Goal: Task Accomplishment & Management: Complete application form

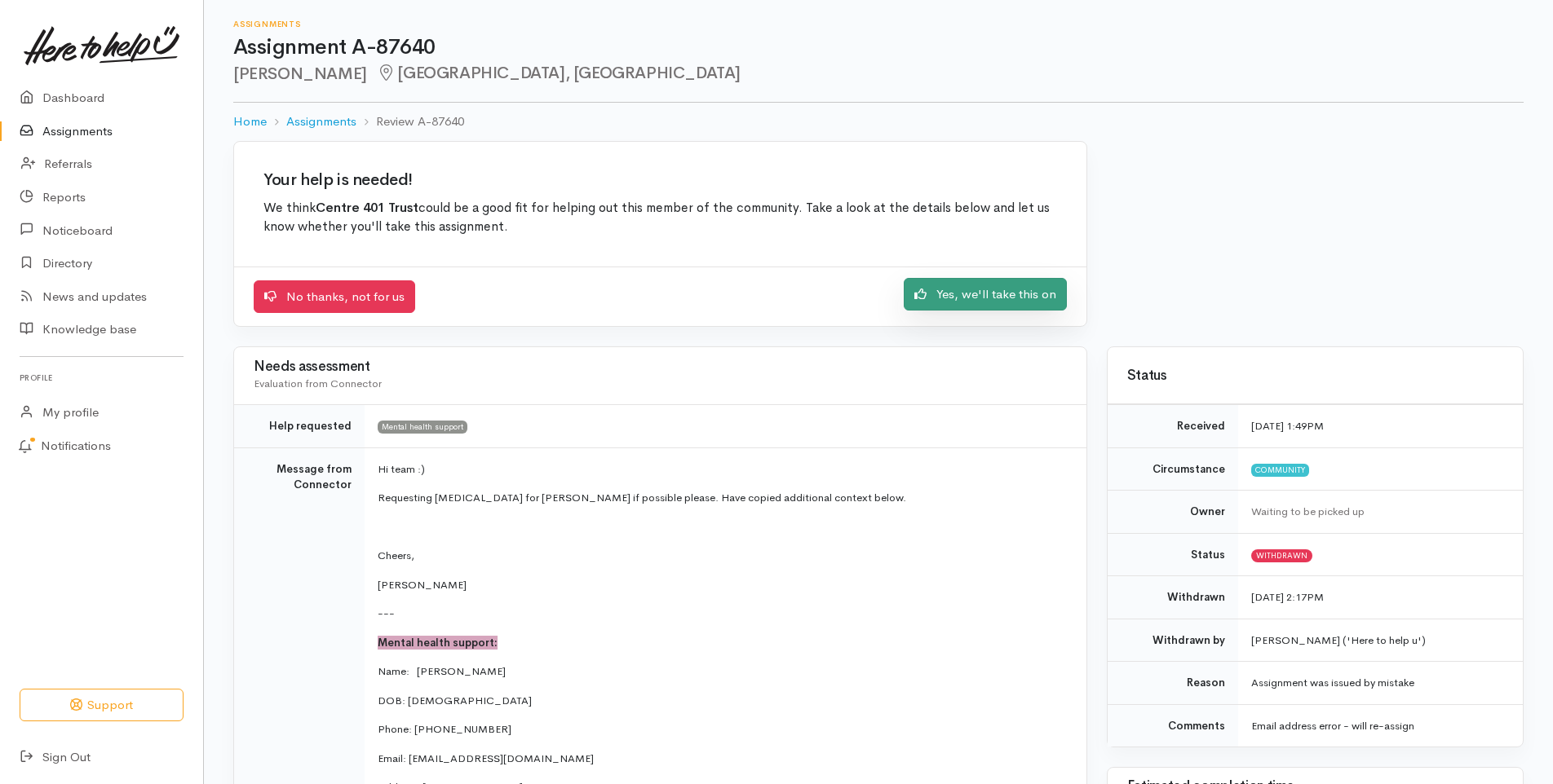
click at [974, 294] on link "Yes, we'll take this on" at bounding box center [985, 294] width 164 height 33
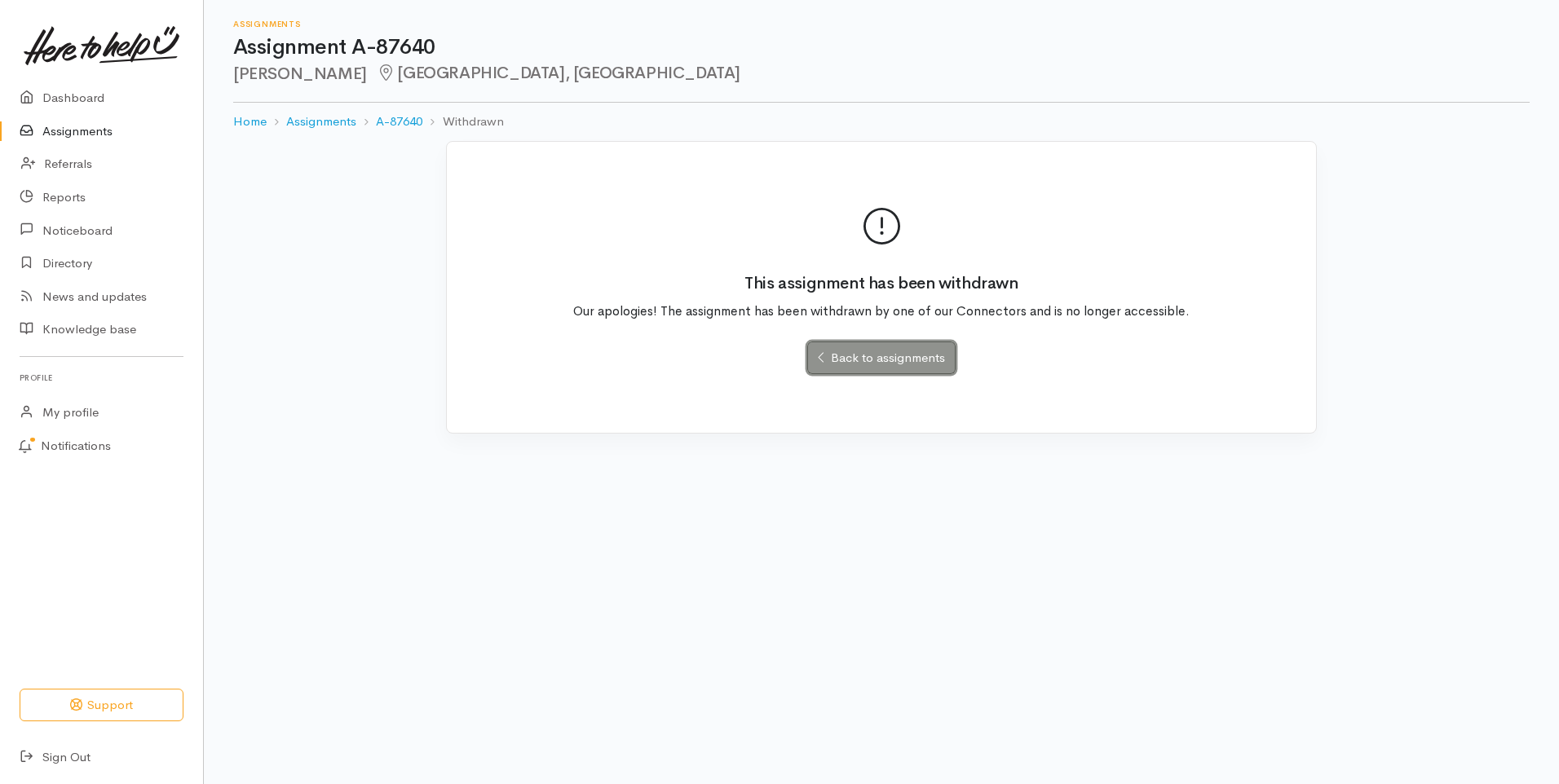
click at [887, 355] on link "Back to assignments" at bounding box center [881, 358] width 147 height 33
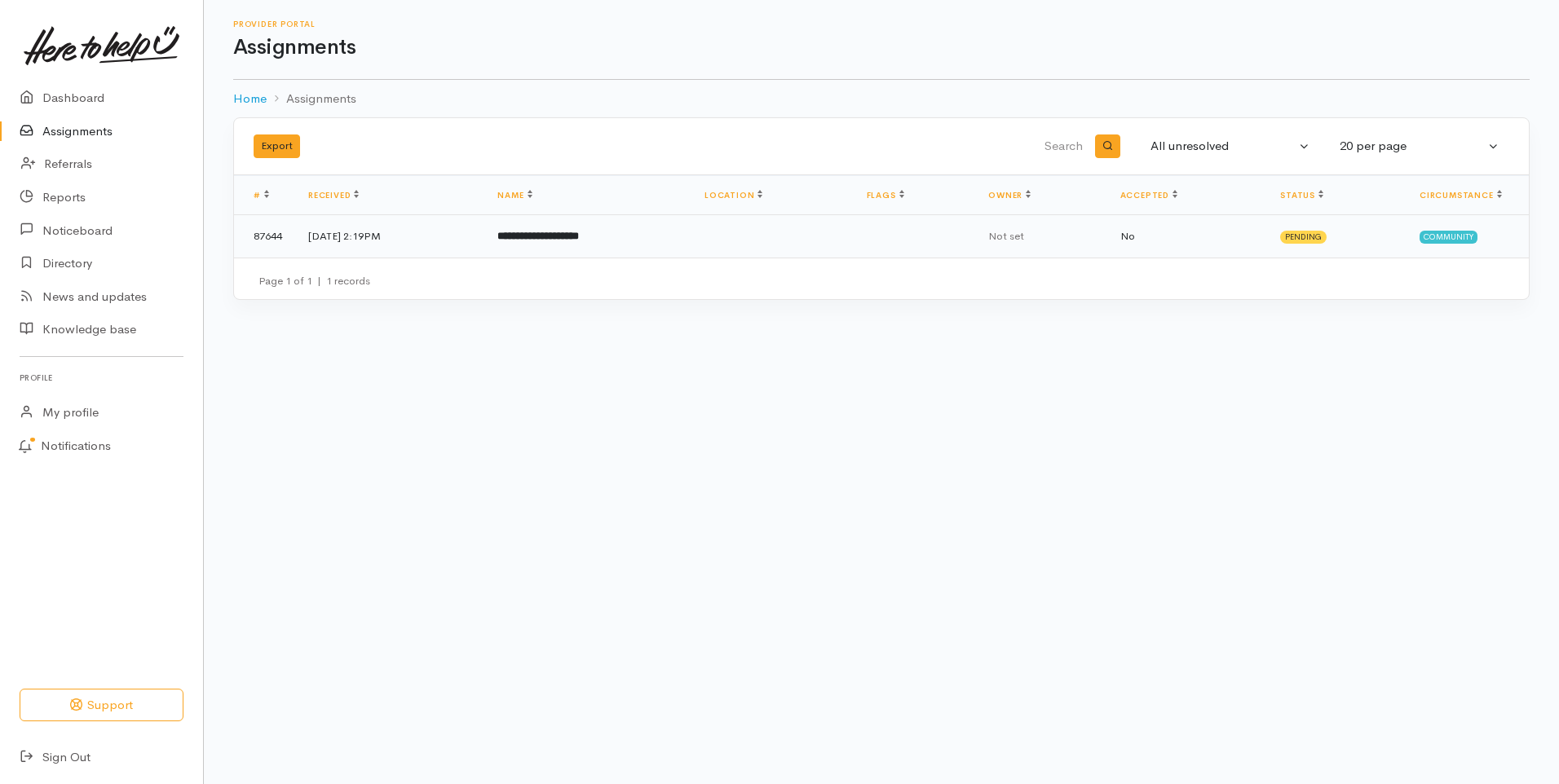
click at [571, 235] on b "**********" at bounding box center [538, 236] width 81 height 11
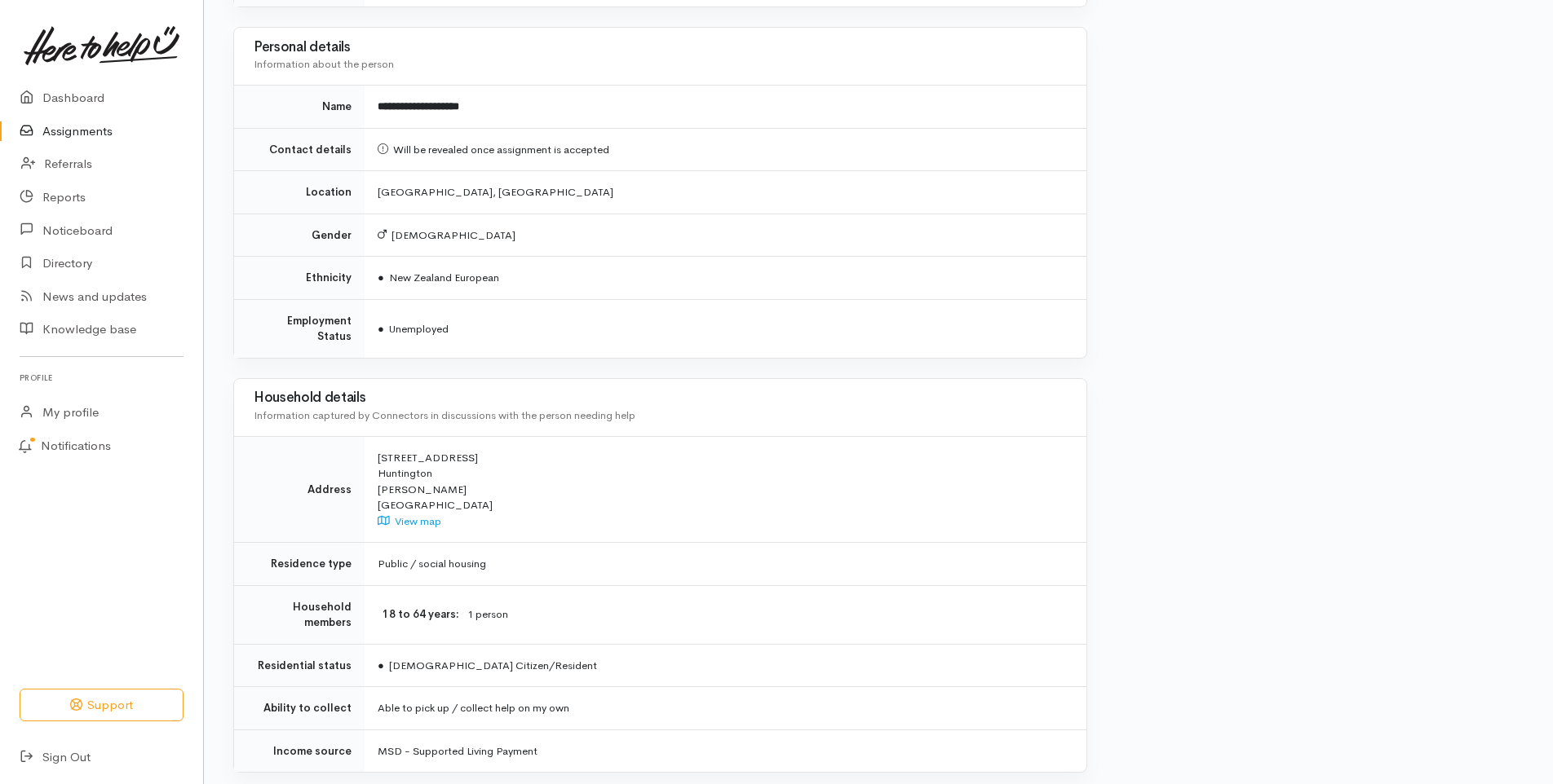
scroll to position [1389, 0]
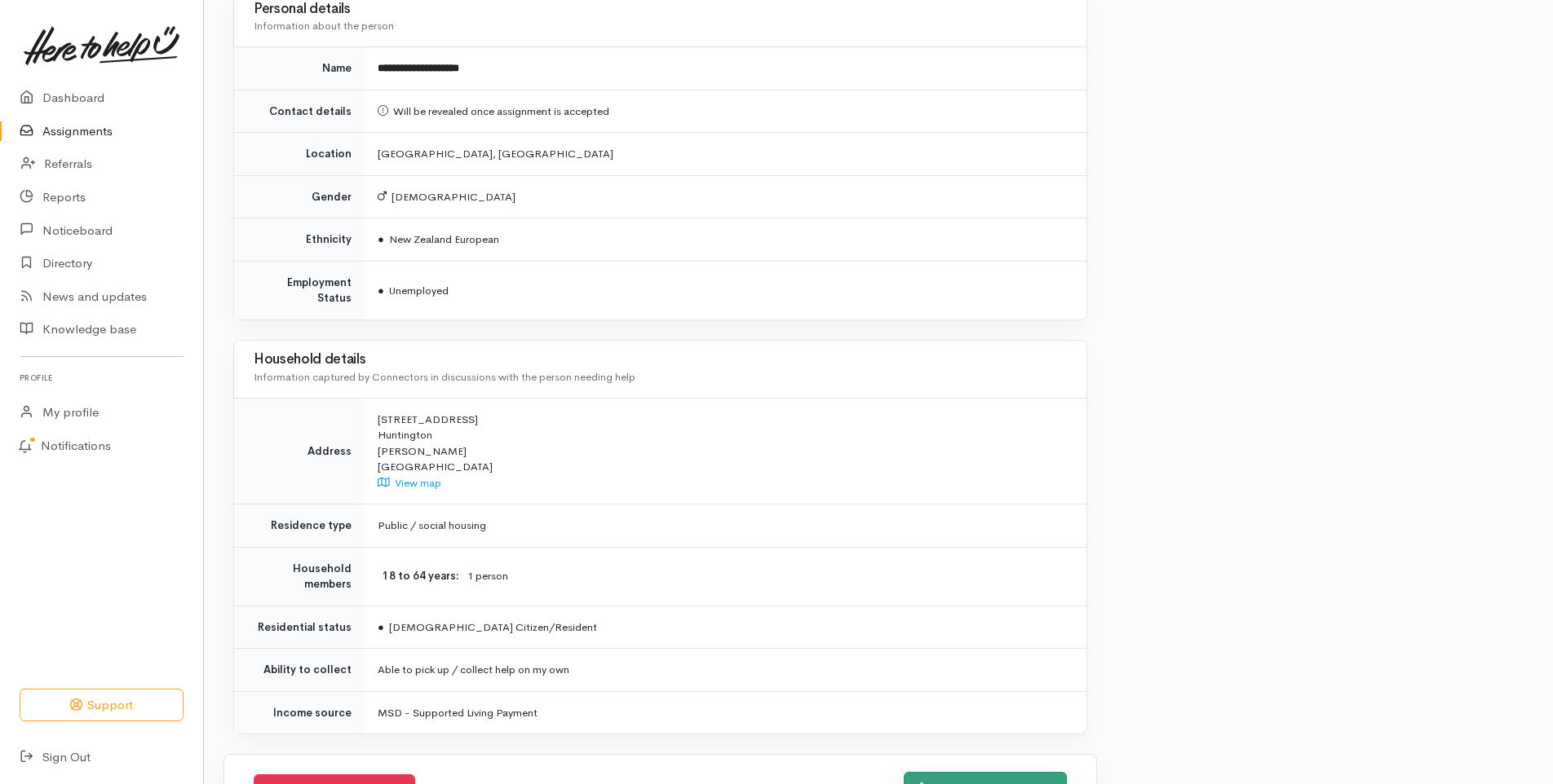
click at [987, 772] on link "Yes, we'll take this on" at bounding box center [985, 789] width 164 height 33
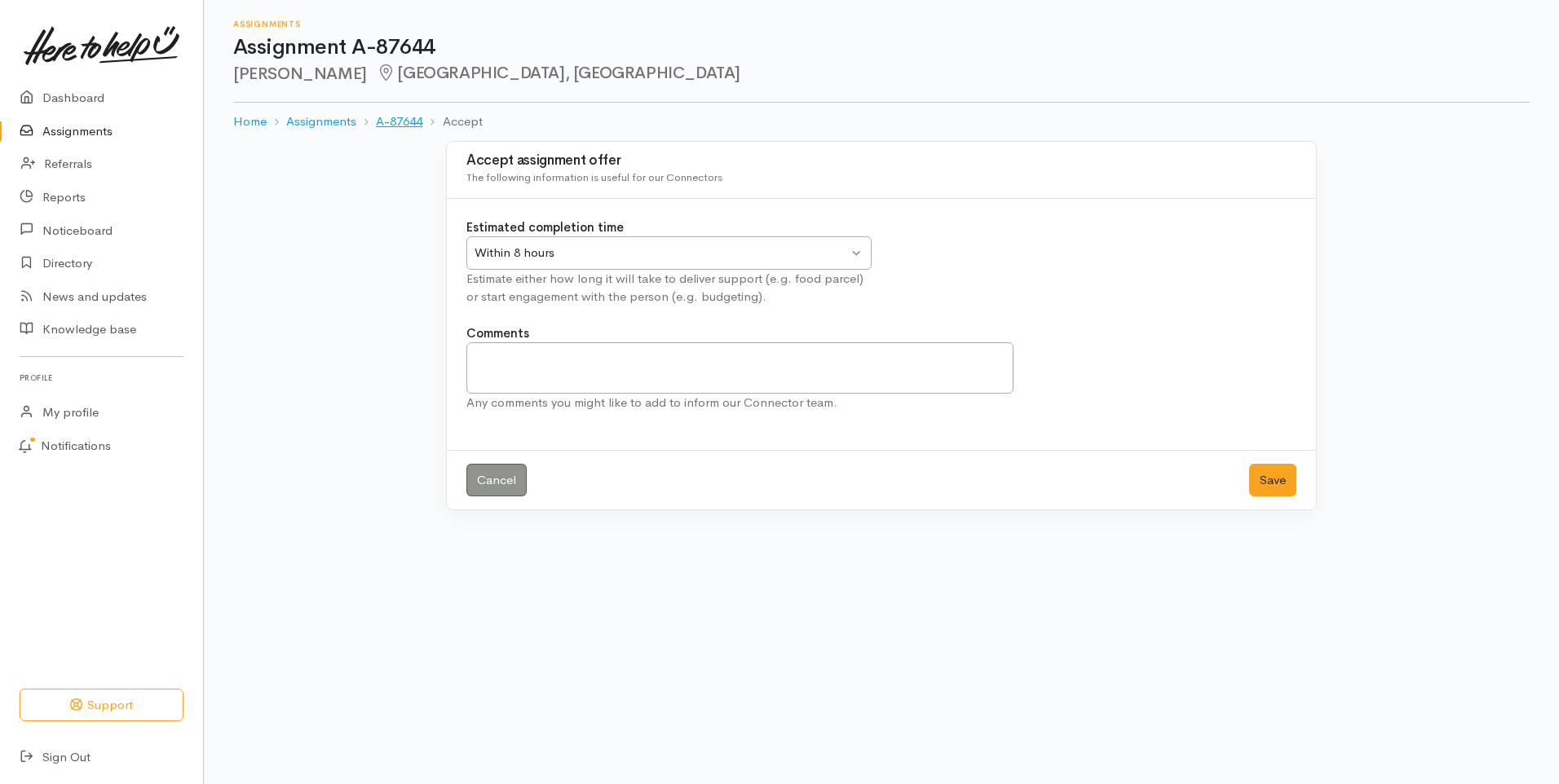
click at [398, 124] on link "A-87644" at bounding box center [398, 122] width 46 height 19
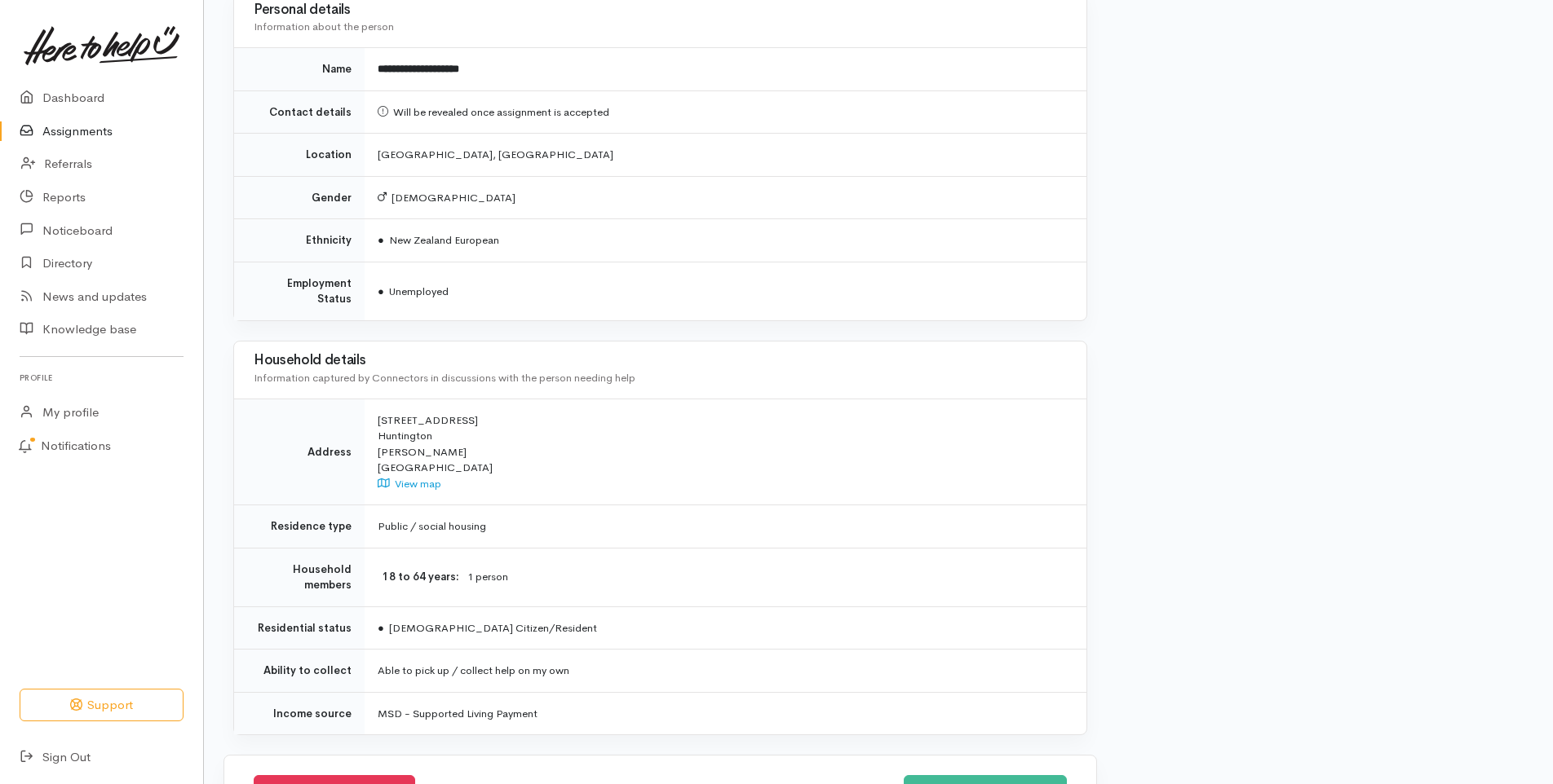
scroll to position [1389, 0]
click at [1003, 772] on link "Yes, we'll take this on" at bounding box center [985, 789] width 164 height 33
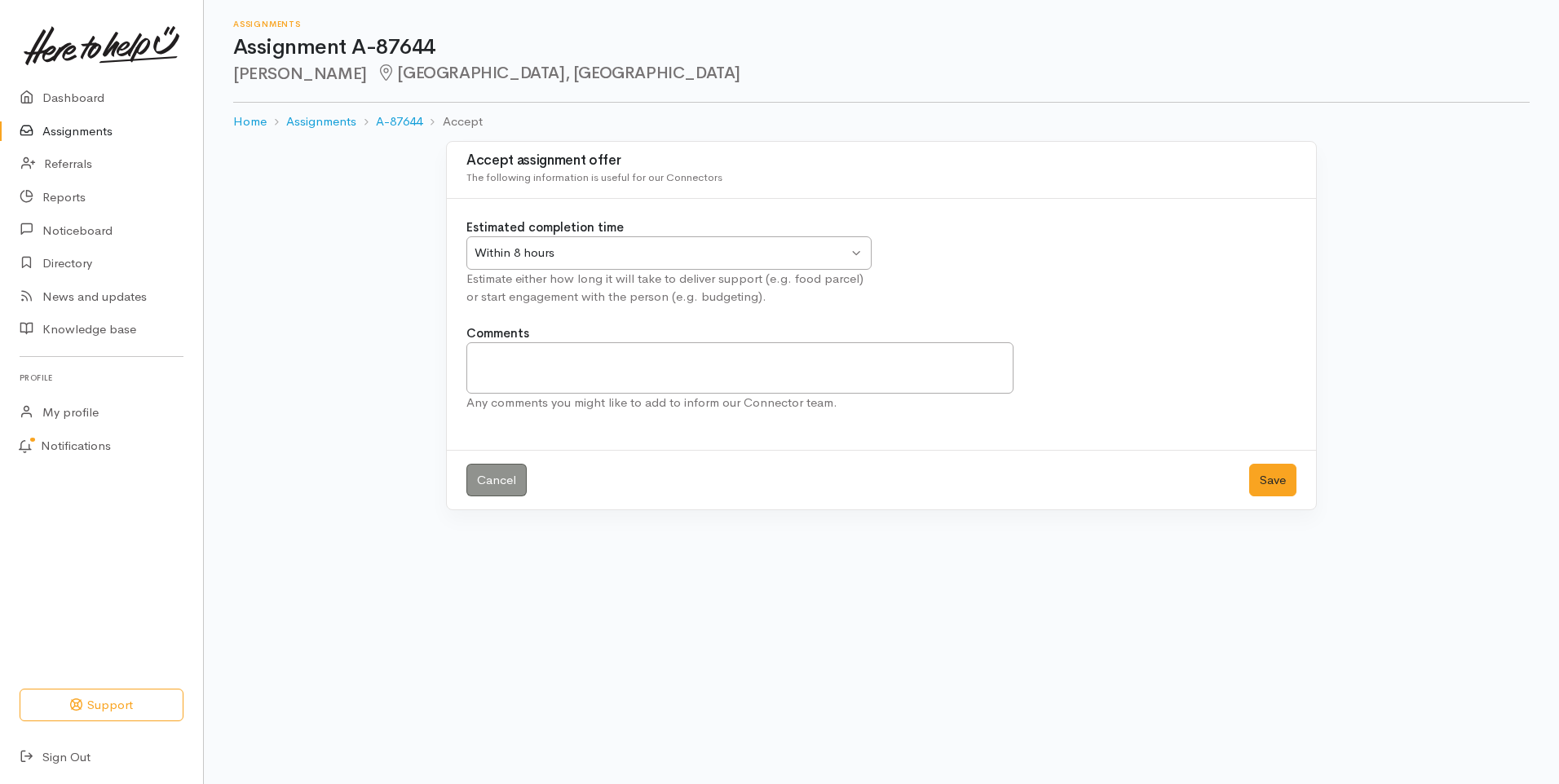
click at [613, 257] on div "Within 8 hours" at bounding box center [660, 253] width 373 height 19
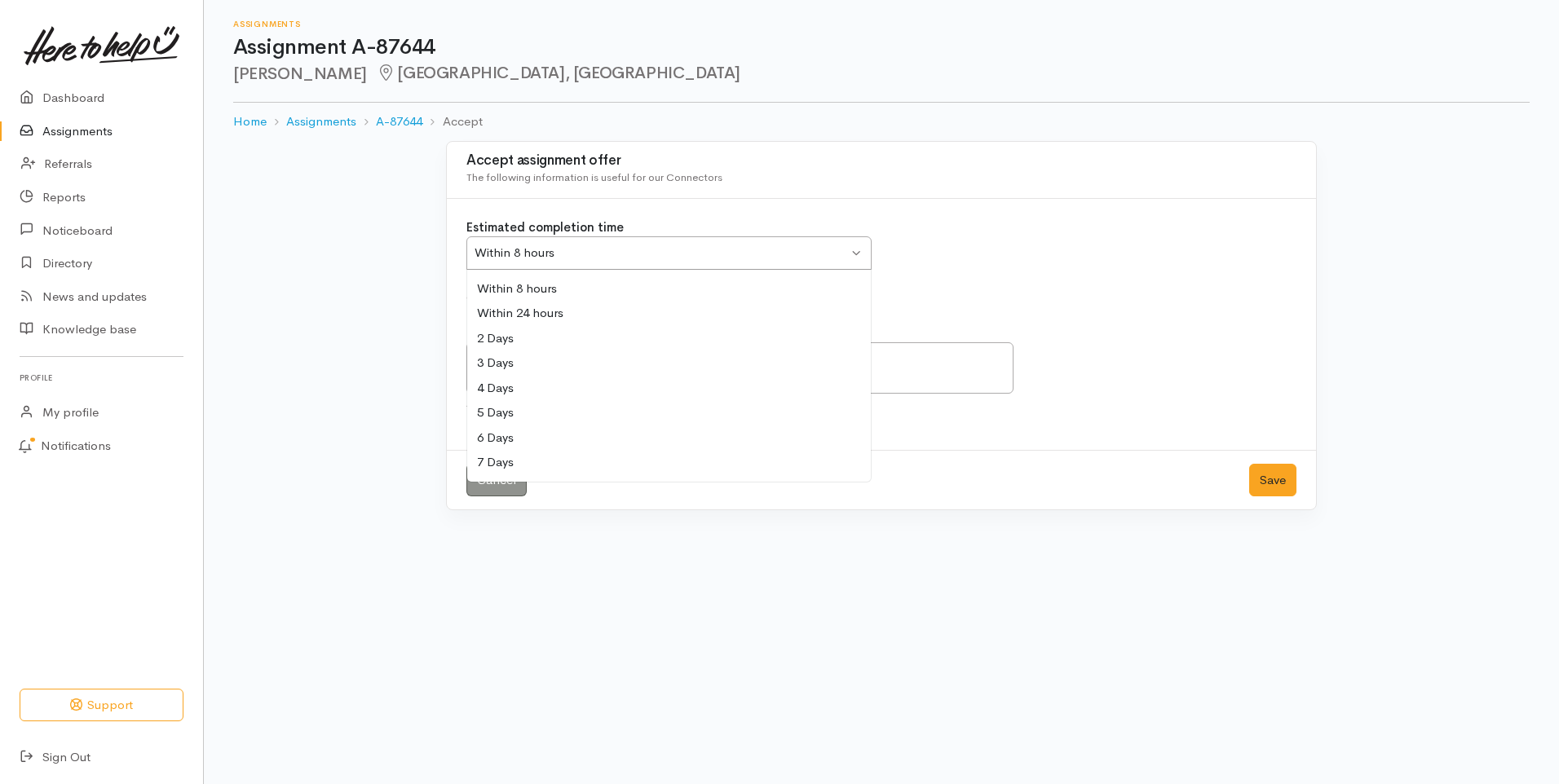
click at [1060, 229] on div "Estimated completion time Within 8 hours Within 8 hours Within 8 hours Within 2…" at bounding box center [882, 271] width 850 height 106
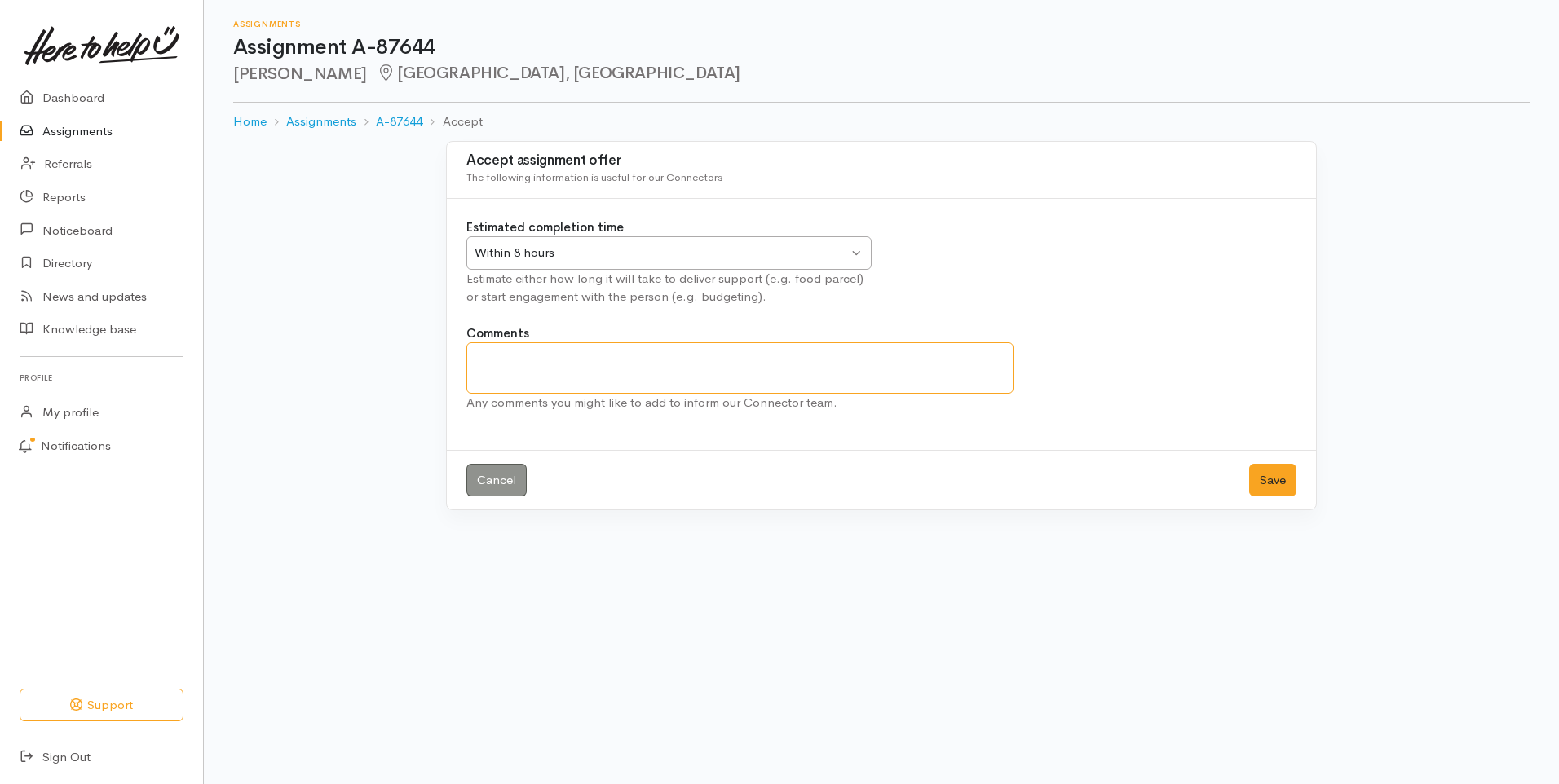
click at [666, 374] on textarea "Comments" at bounding box center [740, 368] width 547 height 51
click at [408, 125] on link "A-87644" at bounding box center [398, 122] width 46 height 19
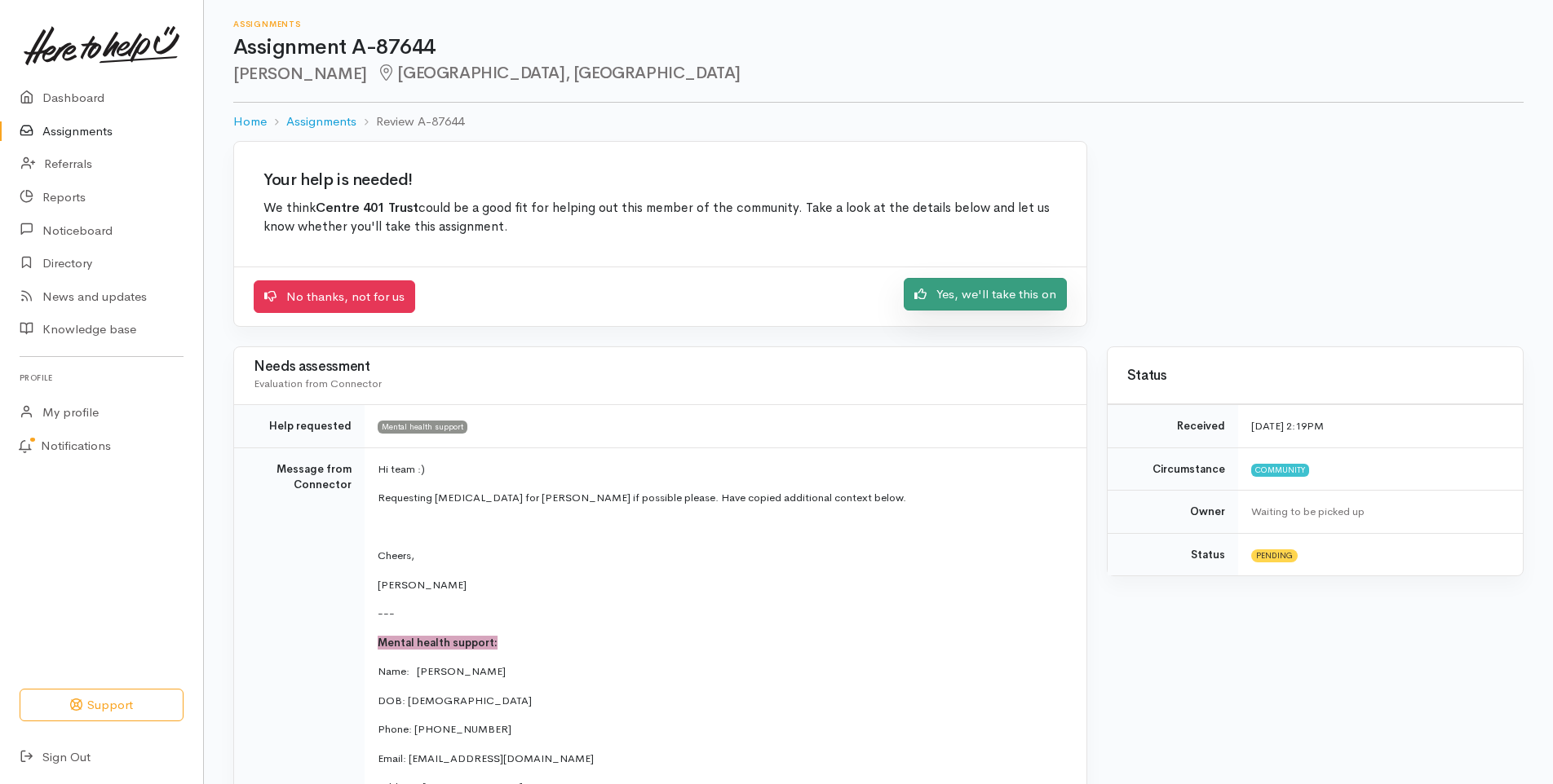
click at [995, 302] on link "Yes, we'll take this on" at bounding box center [985, 294] width 164 height 33
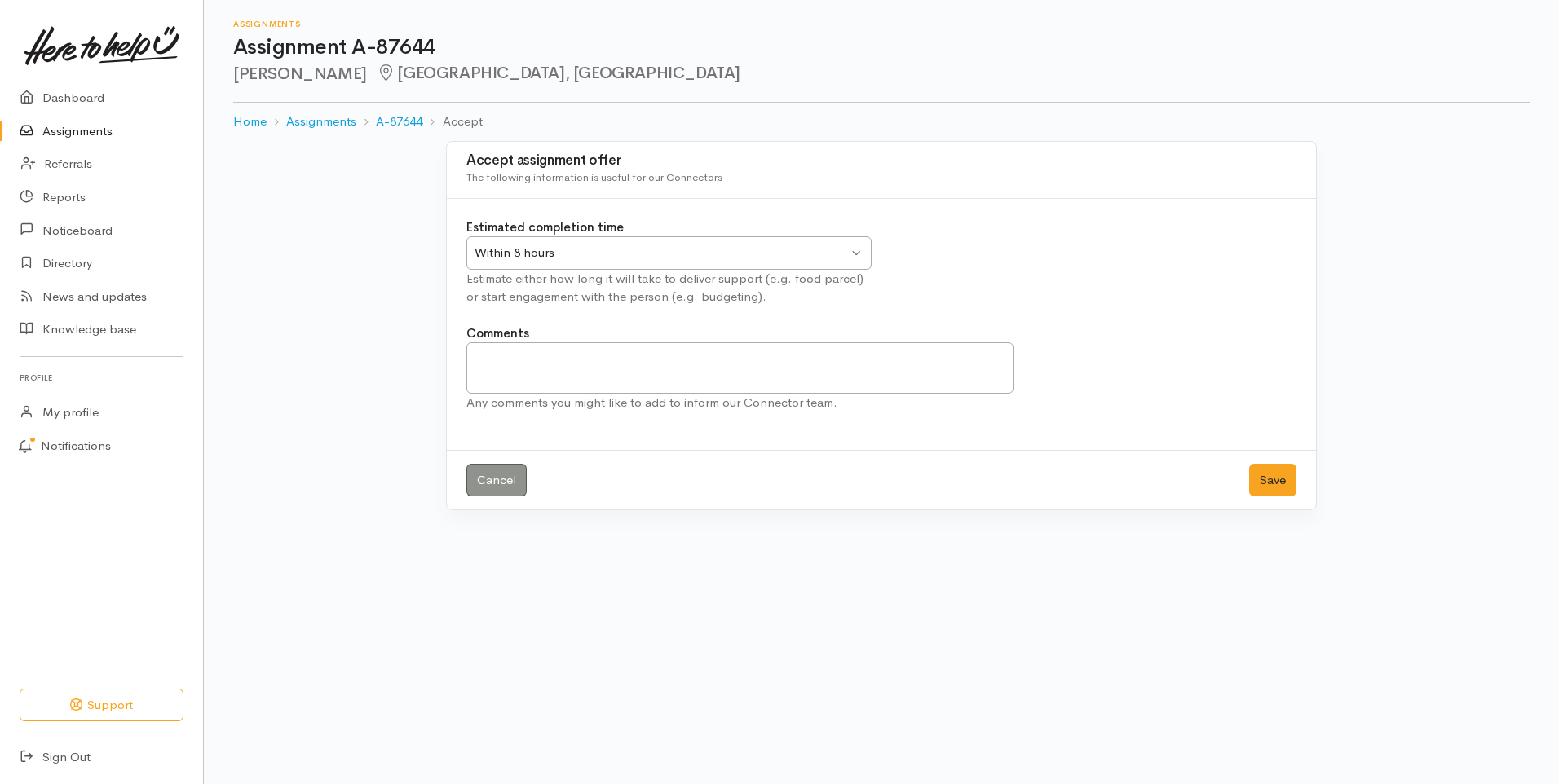
click at [854, 266] on div "Within 8 hours Within 8 hours" at bounding box center [668, 253] width 406 height 33
click at [757, 365] on textarea "Comments" at bounding box center [740, 368] width 547 height 51
click at [642, 359] on textarea "Will be contacted by Monday at the latest and practise manager Jenn will" at bounding box center [740, 368] width 547 height 51
drag, startPoint x: 815, startPoint y: 359, endPoint x: 751, endPoint y: 364, distance: 64.2
click at [751, 364] on textarea "Will be contacted by Monday the 18th of August at the latest and practise manag…" at bounding box center [740, 368] width 547 height 51
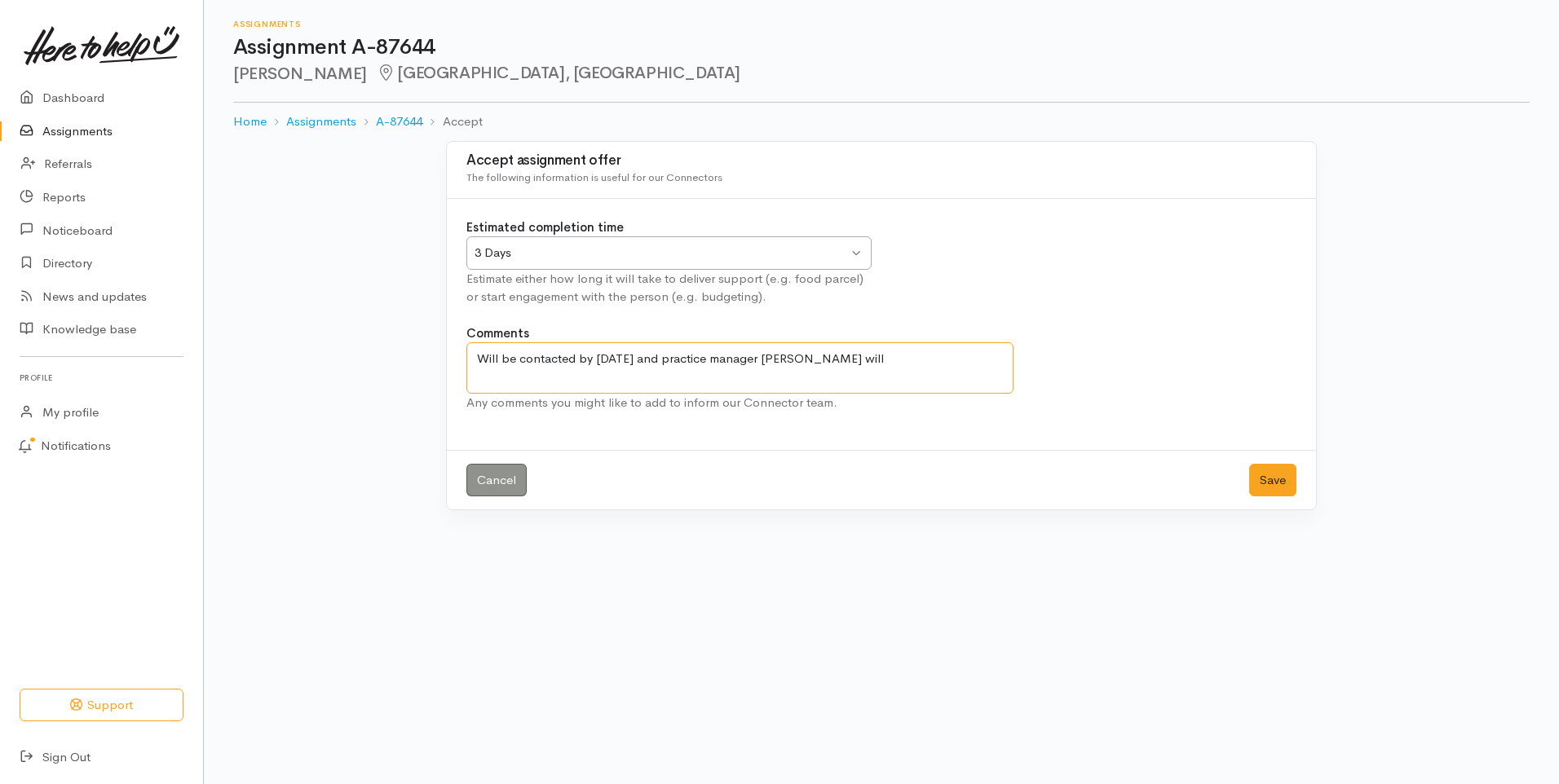
click at [931, 360] on textarea "Will be contacted by Monday the 18th of August and practice manager Jenn will" at bounding box center [740, 368] width 547 height 51
click at [536, 381] on textarea "Will be contacted by Monday the 18th of August and practice manager Jenn will m…" at bounding box center [740, 368] width 547 height 51
click at [527, 374] on textarea "Will be contacted by Monday the 18th of August and practice manager Jenn will m…" at bounding box center [740, 368] width 547 height 51
click at [574, 370] on textarea "Will be contacted by Monday the 18th of August and practice manager Jenn will m…" at bounding box center [740, 368] width 547 height 51
type textarea "Will be contacted by Monday the 18th of August and practice manager Jenn will m…"
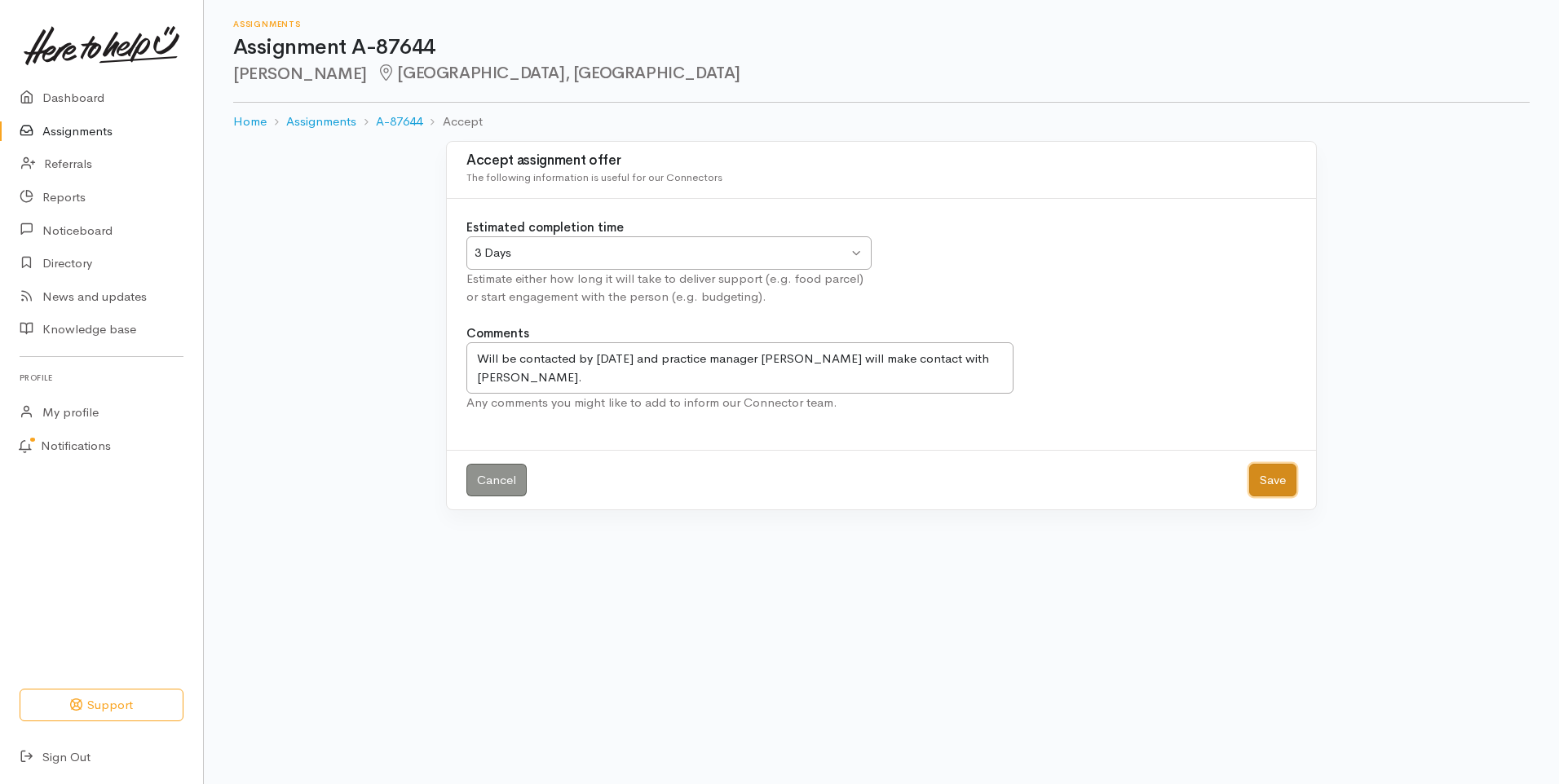
click at [1272, 489] on button "Save" at bounding box center [1273, 481] width 47 height 33
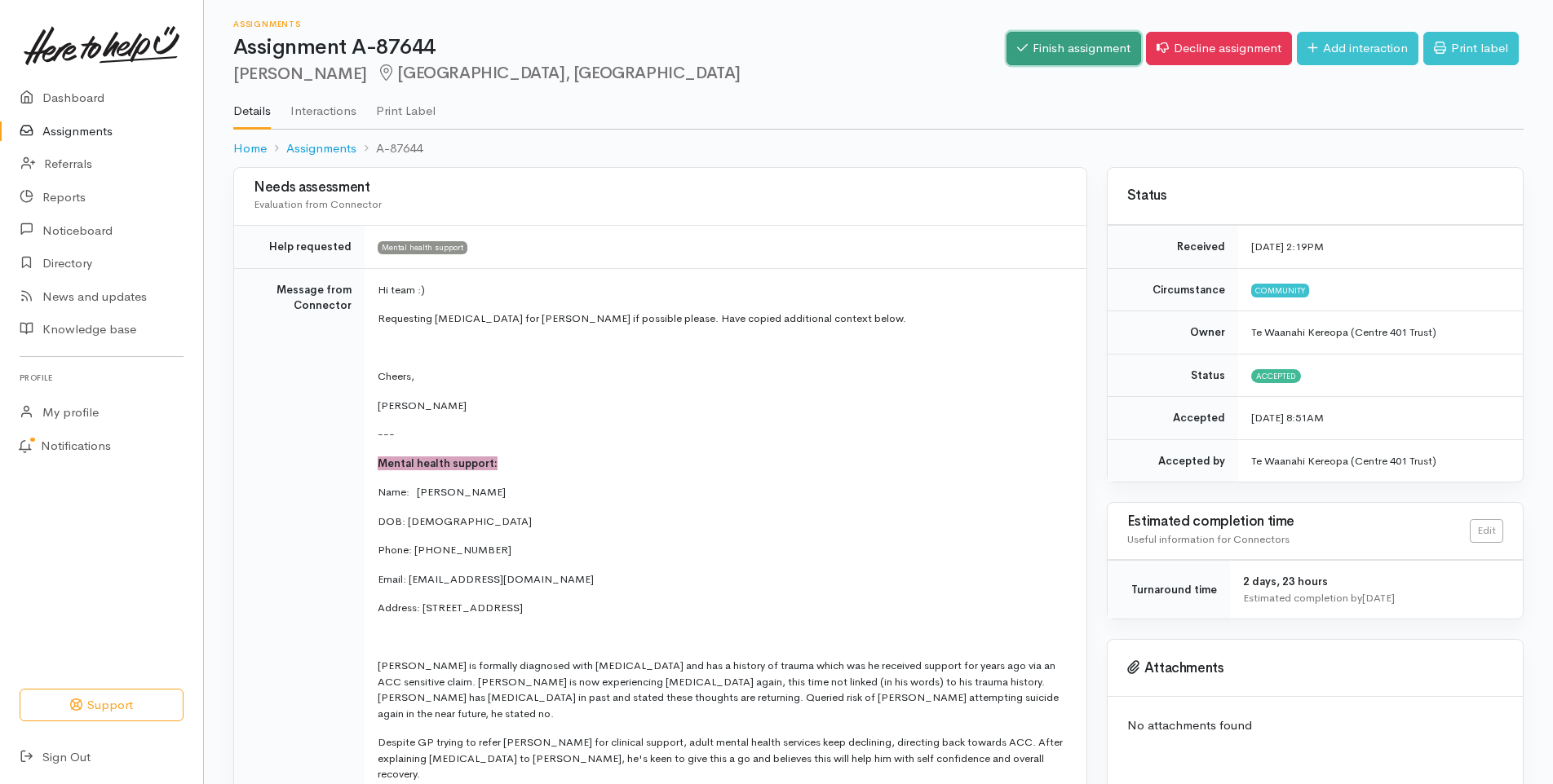
click at [1081, 49] on link "Finish assignment" at bounding box center [1073, 48] width 135 height 33
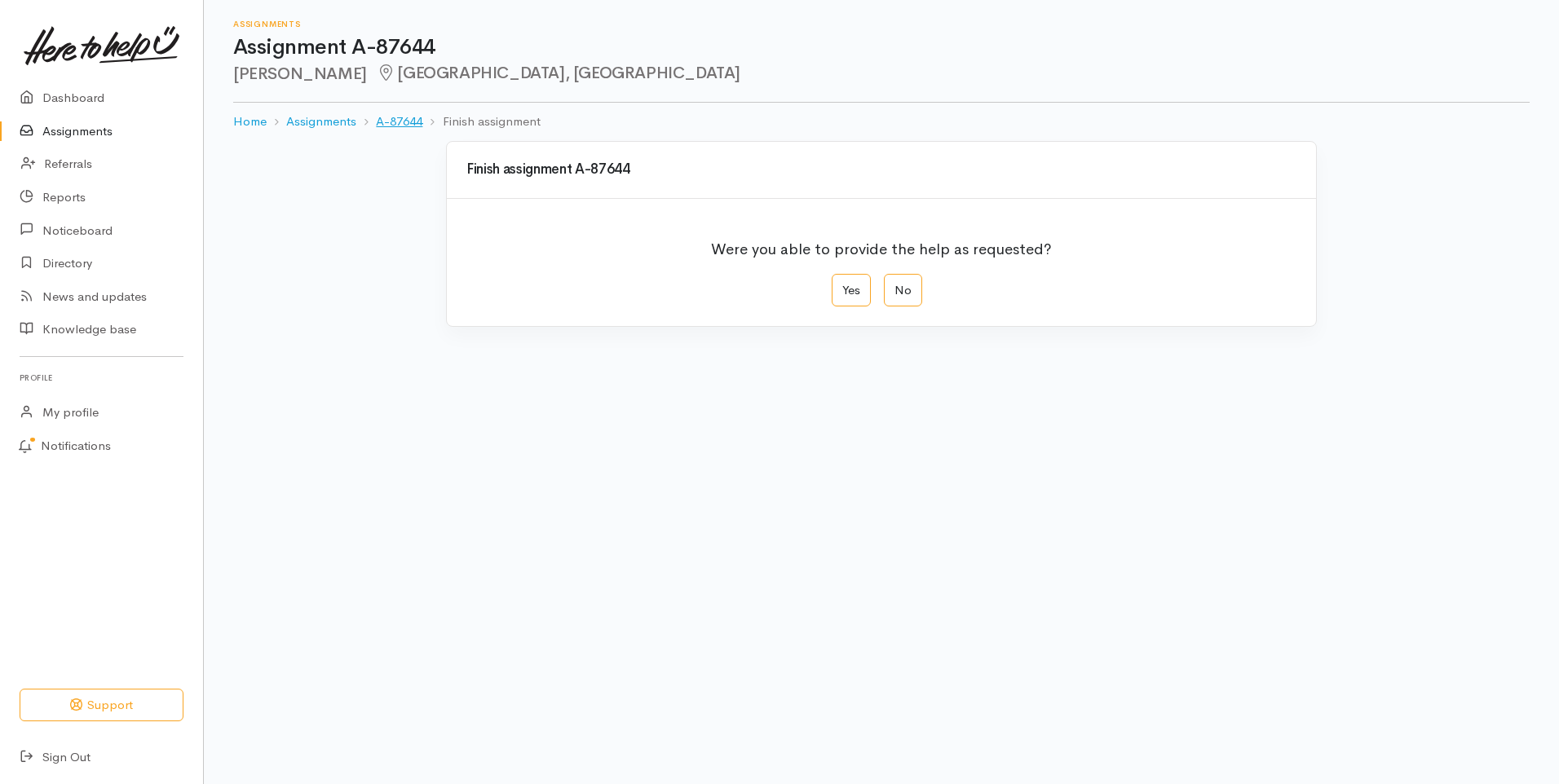
click at [400, 123] on link "A-87644" at bounding box center [398, 122] width 46 height 19
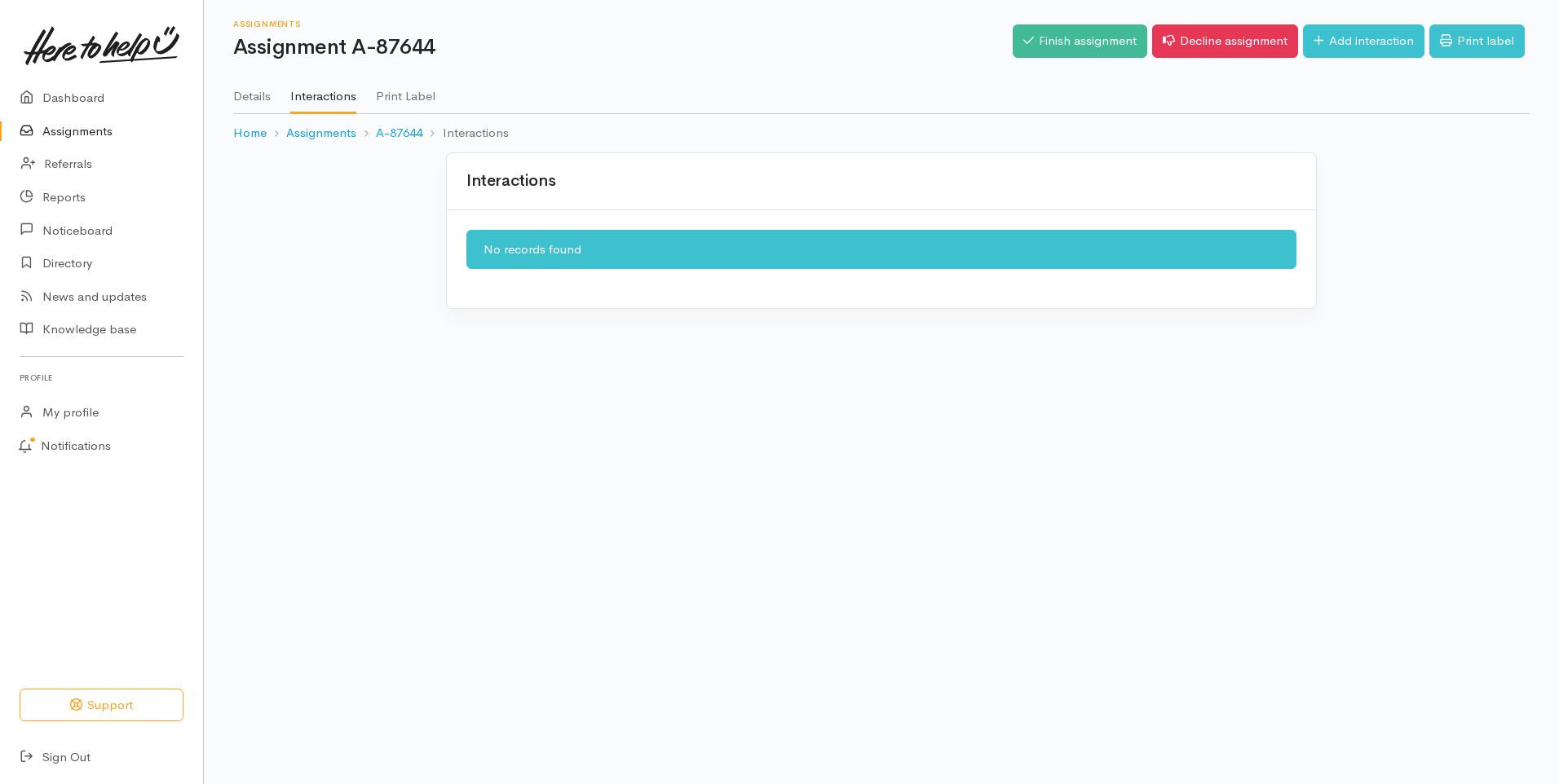
click at [246, 108] on link "Details" at bounding box center [252, 90] width 38 height 46
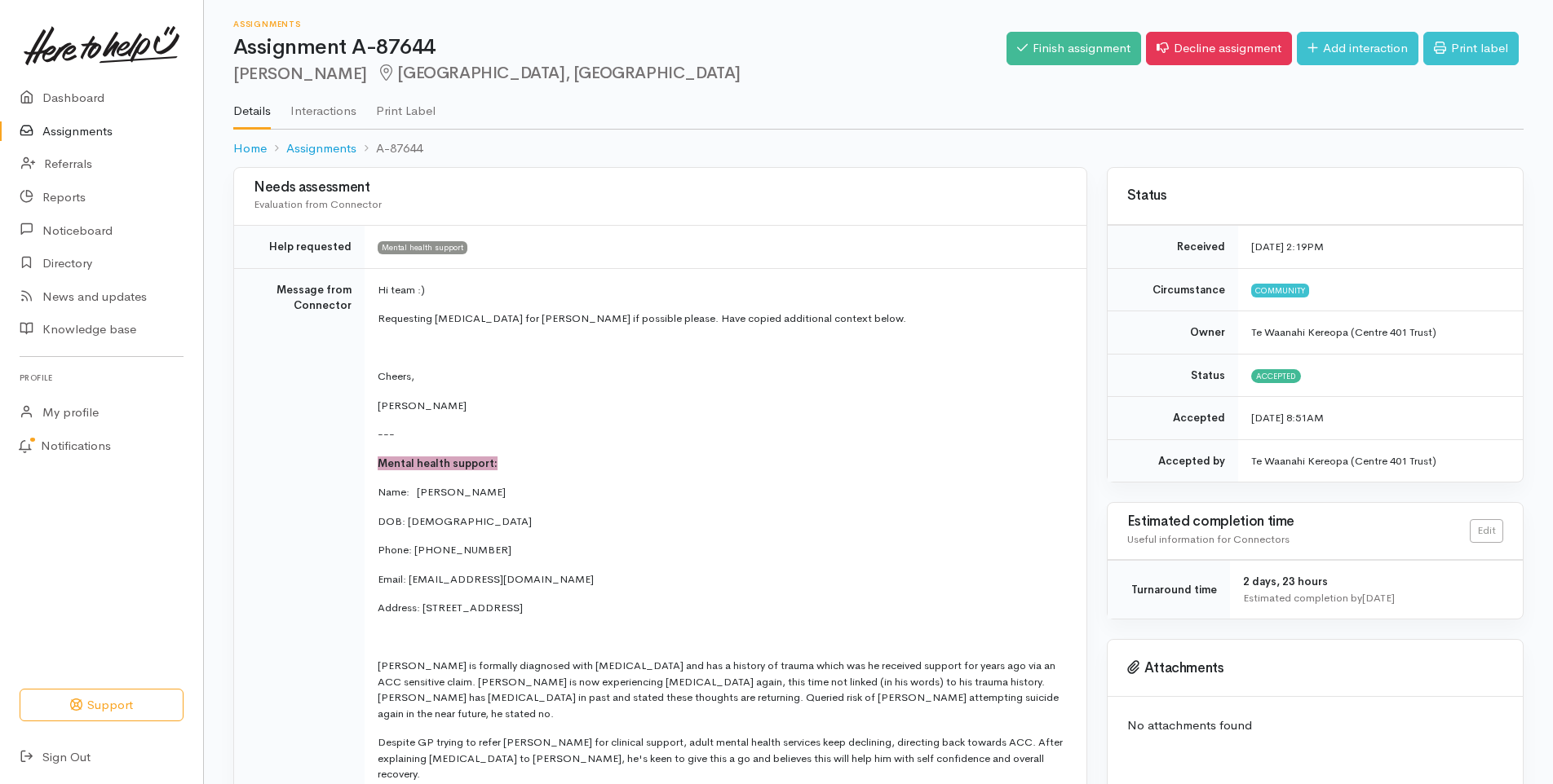
drag, startPoint x: 0, startPoint y: 0, endPoint x: 897, endPoint y: 584, distance: 1070.4
click at [897, 584] on p "Email: [EMAIL_ADDRESS][DOMAIN_NAME]" at bounding box center [722, 580] width 689 height 16
click at [329, 107] on link "Interactions" at bounding box center [323, 105] width 66 height 46
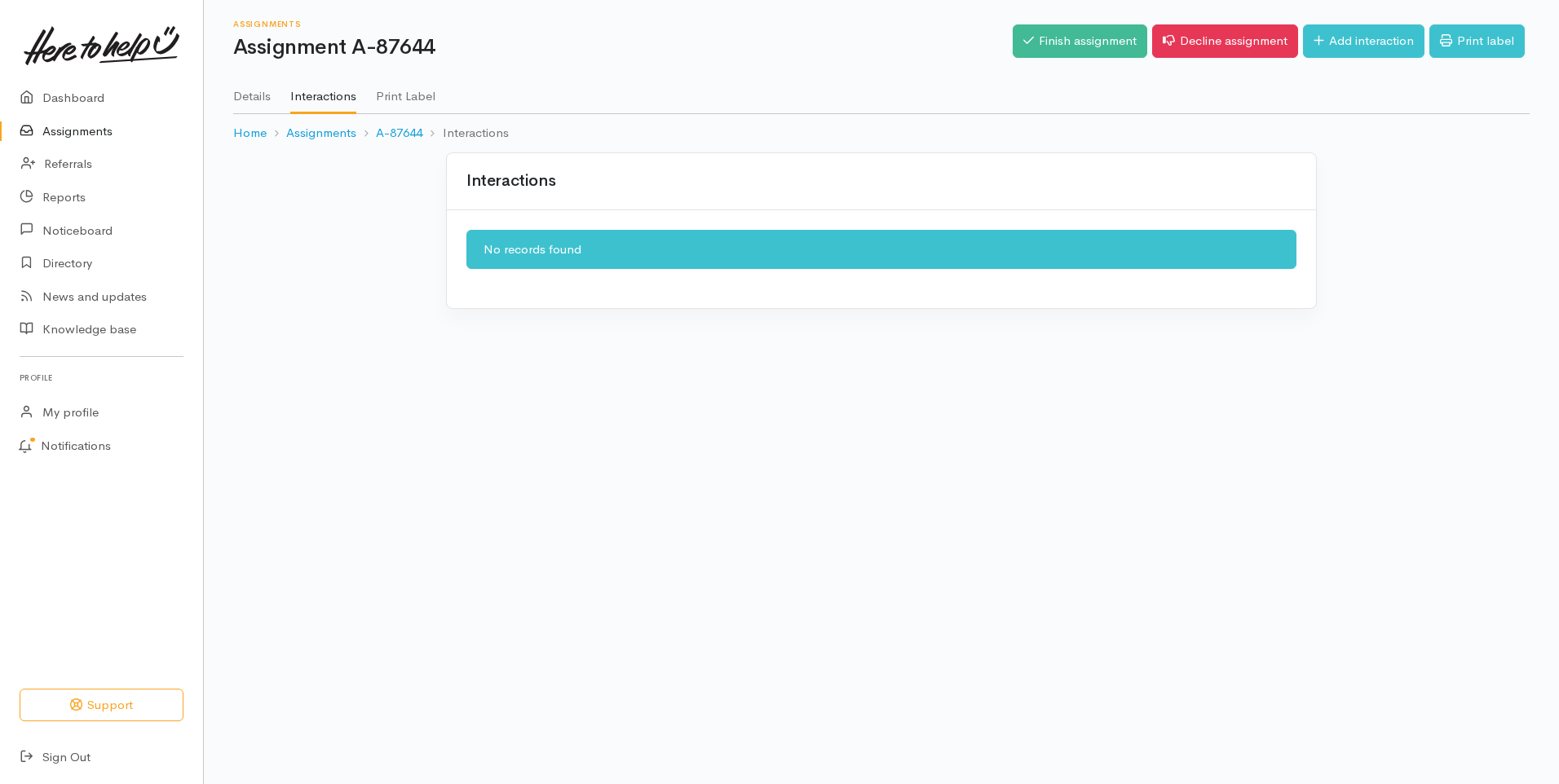
click at [251, 89] on link "Details" at bounding box center [252, 90] width 38 height 46
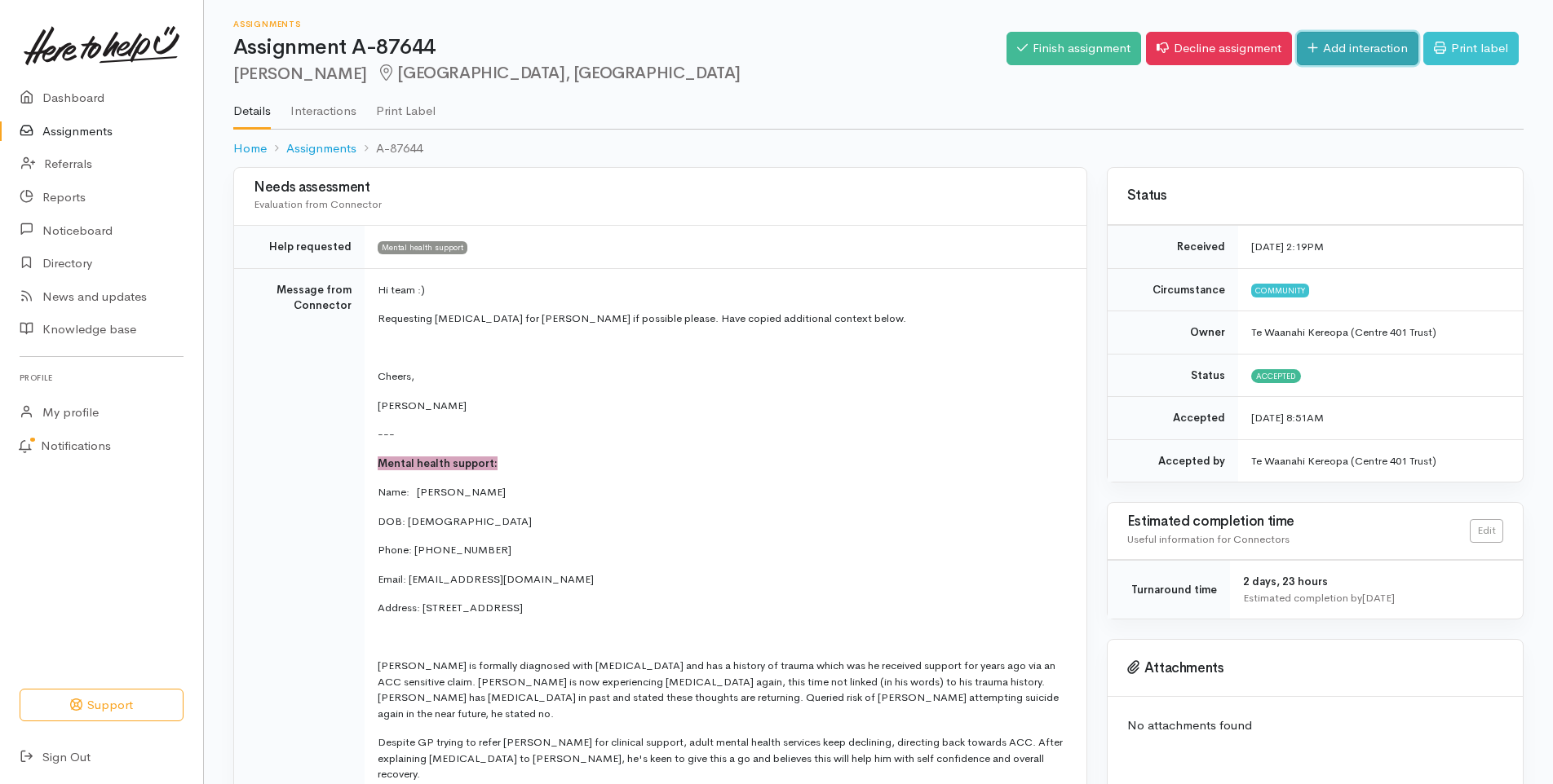
click at [1382, 54] on link "Add interaction" at bounding box center [1357, 48] width 122 height 33
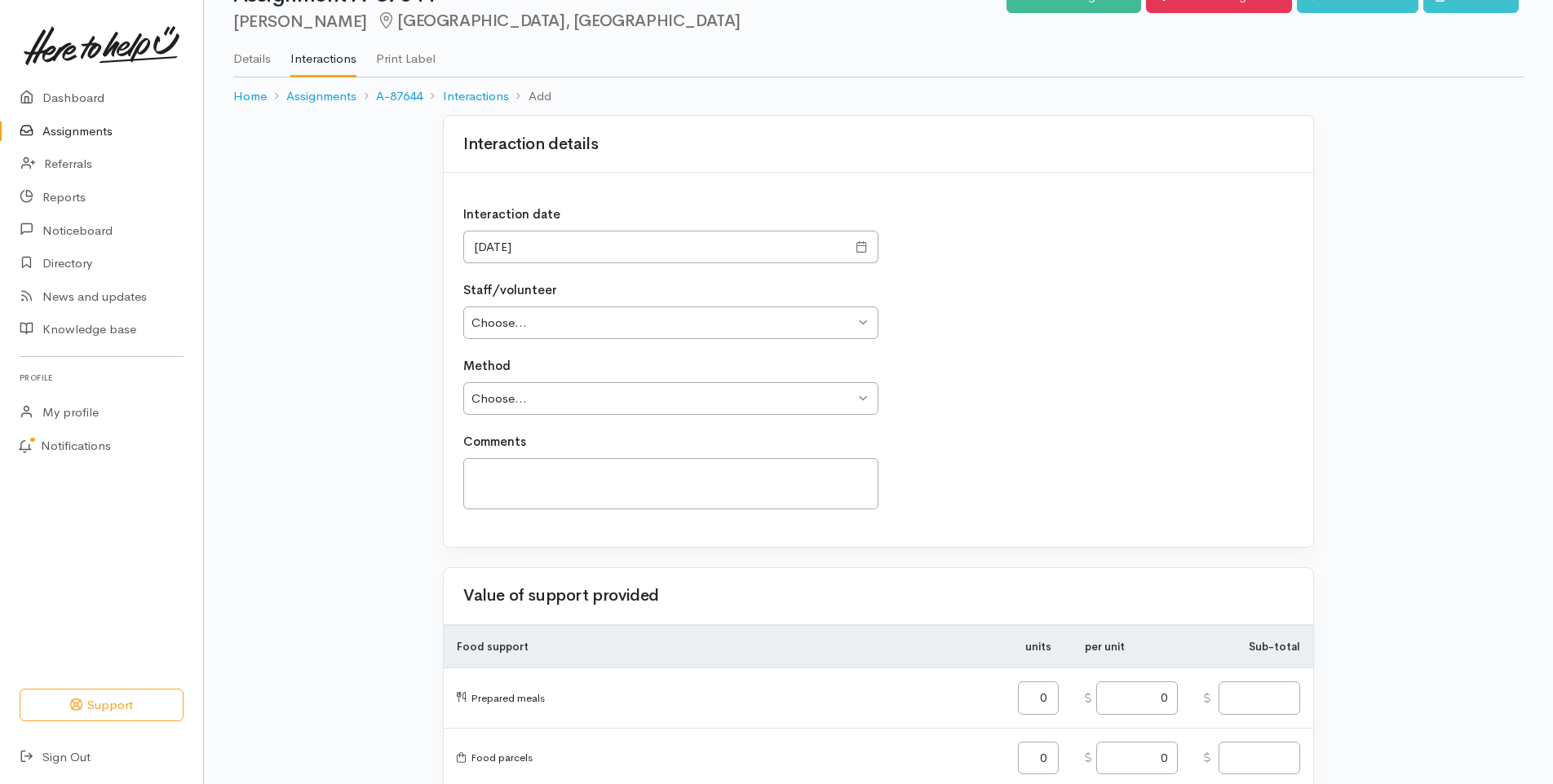
scroll to position [81, 0]
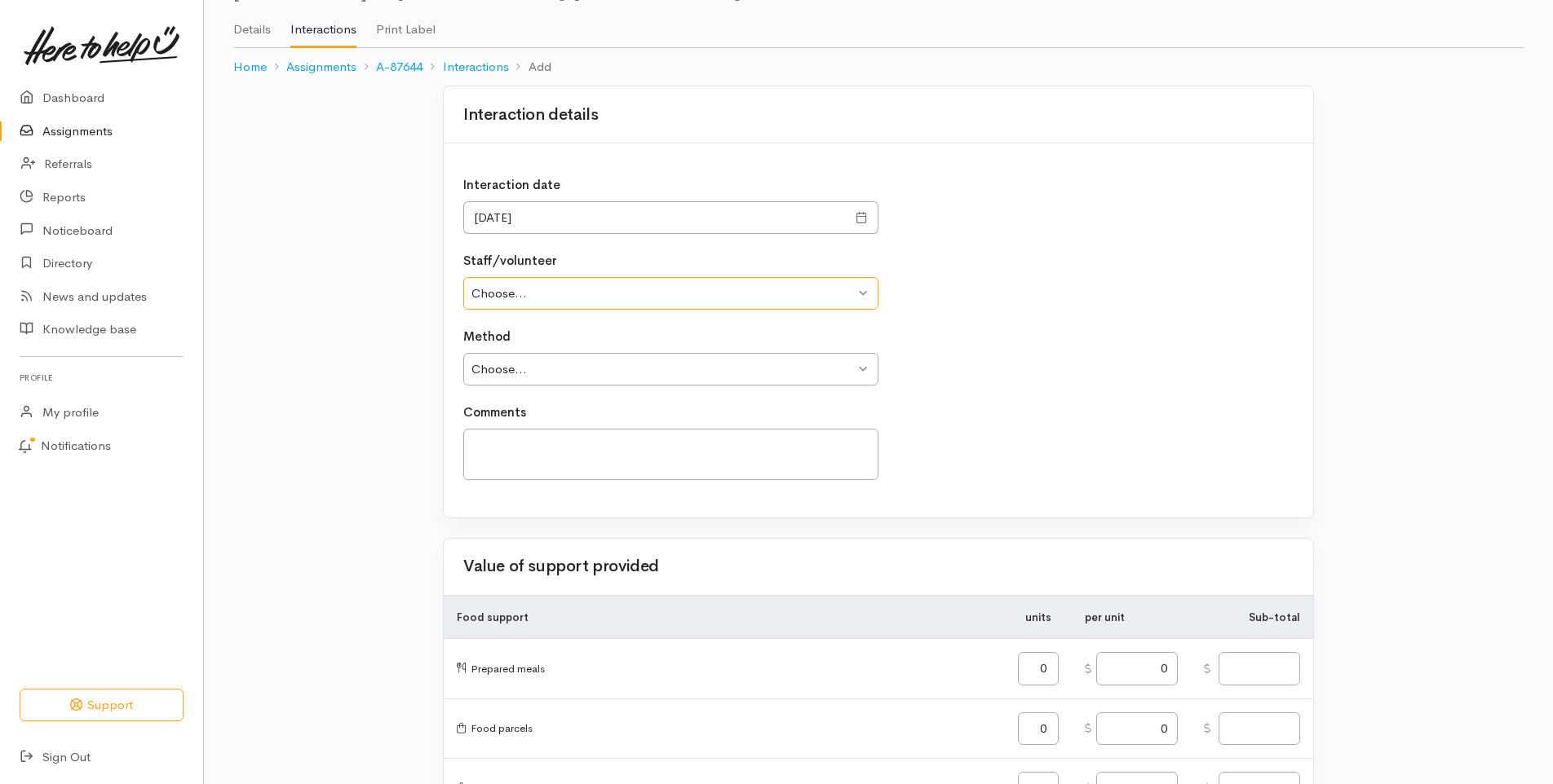
click at [781, 300] on select "Choose... Iylla Harvey Iylla Harvey Te Waanahi Kereopa" at bounding box center [670, 294] width 415 height 33
select select "2556"
click at [463, 277] on select "Choose... Iylla Harvey Iylla Harvey Te Waanahi Kereopa" at bounding box center [670, 294] width 415 height 33
click at [682, 365] on select "Choose... Phone Visit Other" at bounding box center [670, 369] width 415 height 33
select select "3"
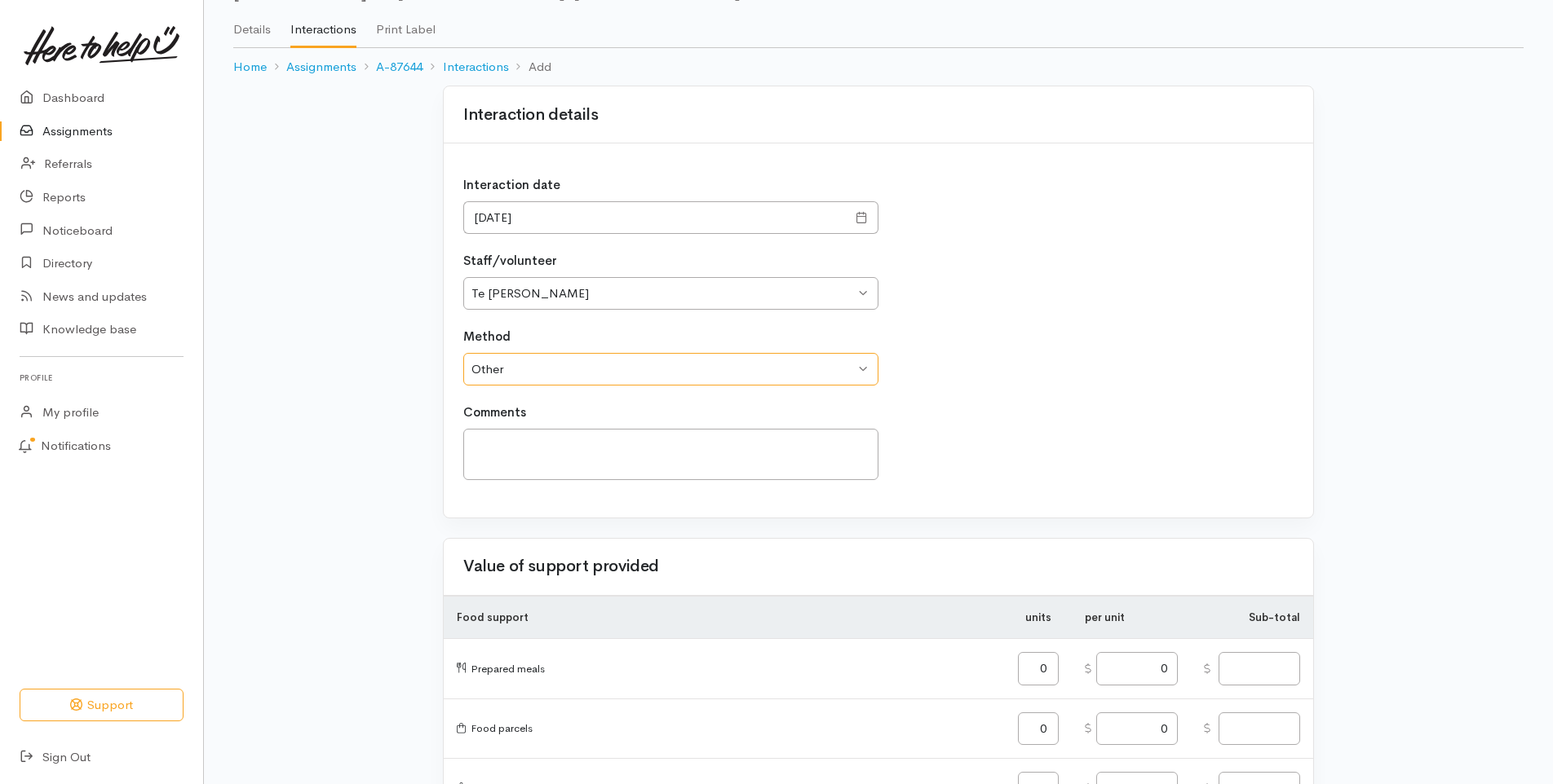
click at [463, 353] on select "Choose... Phone Visit Other" at bounding box center [670, 369] width 415 height 33
click at [573, 476] on textarea at bounding box center [670, 454] width 415 height 51
type textarea "O"
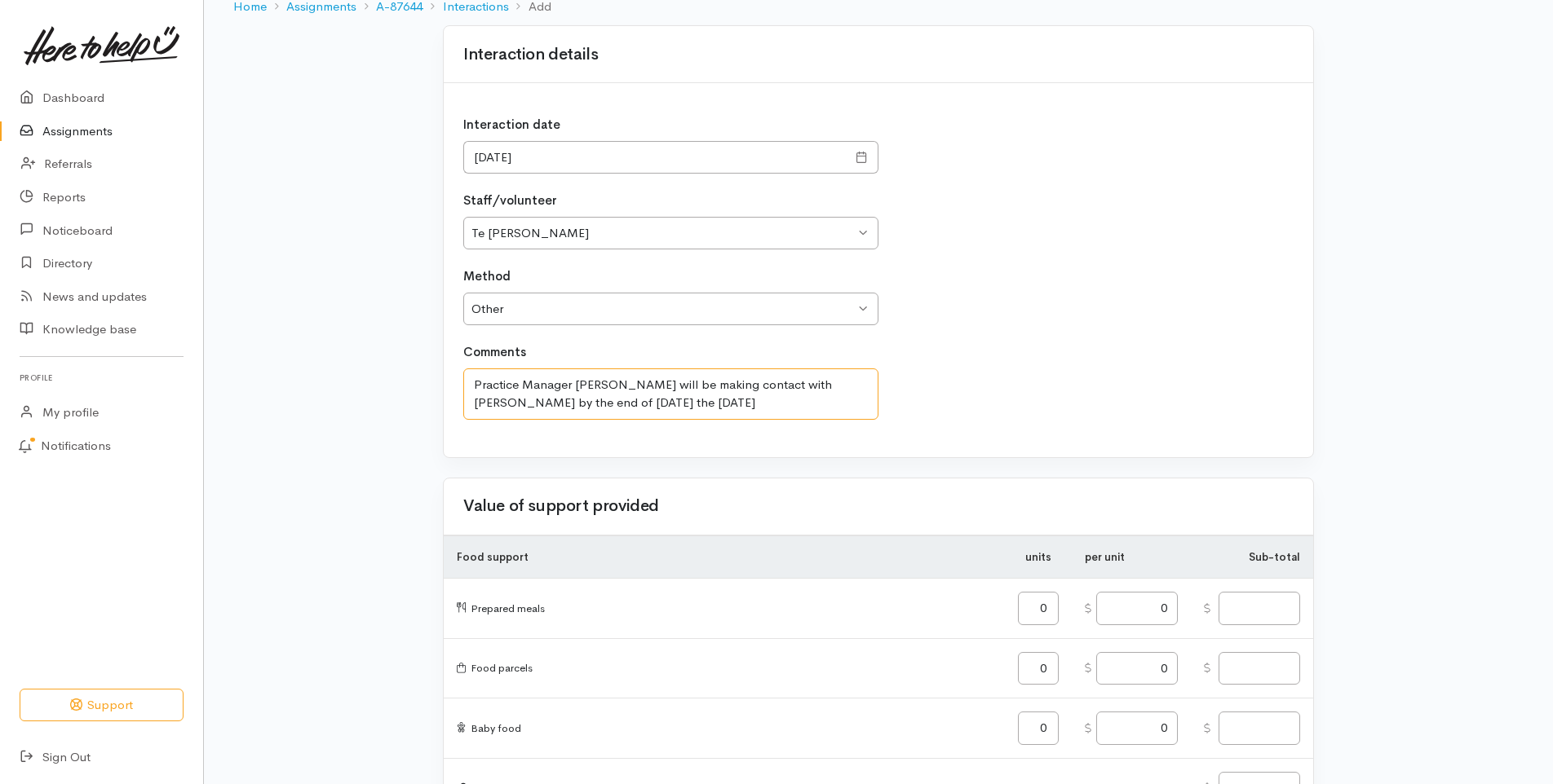
scroll to position [129, 0]
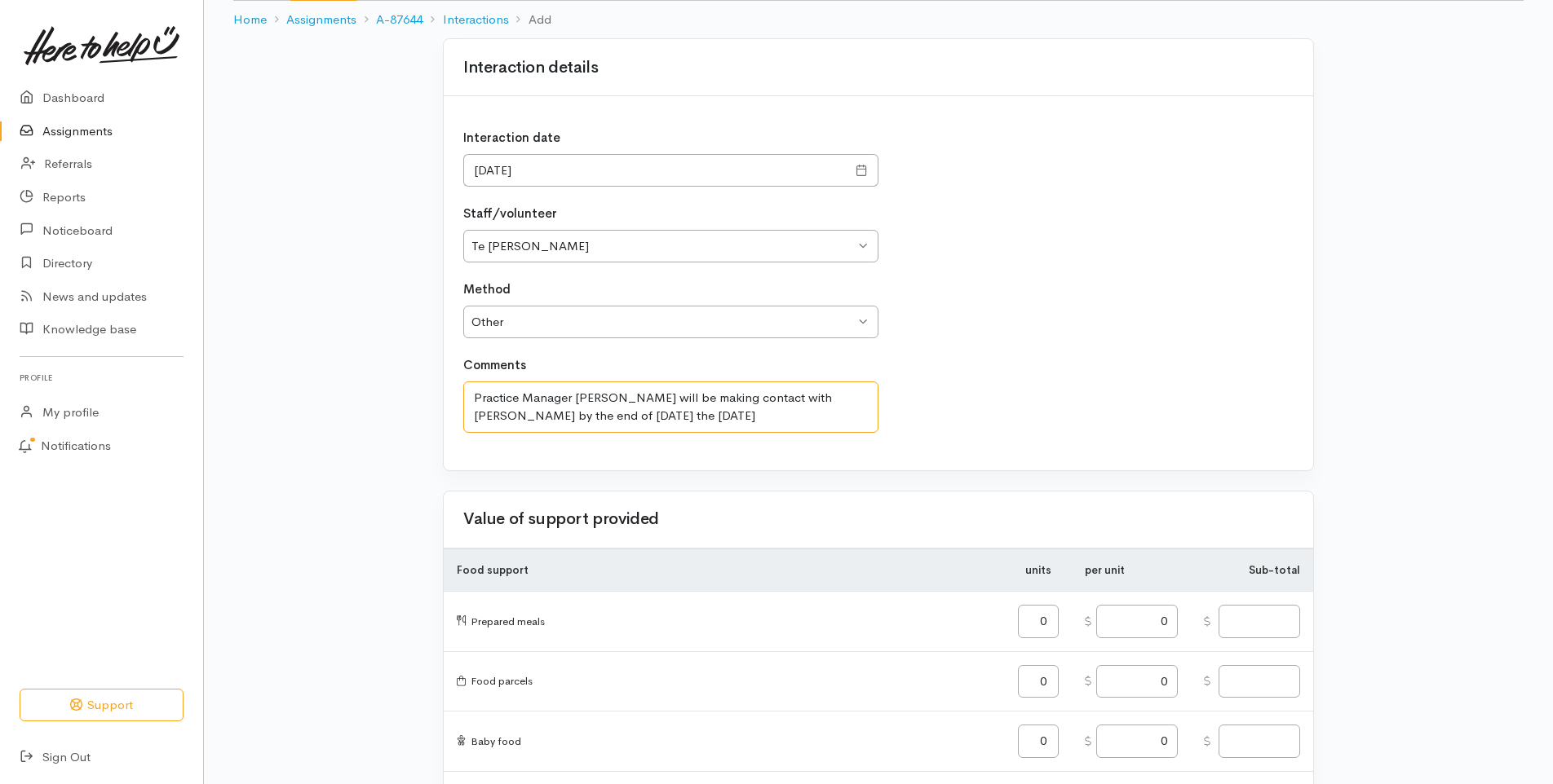
type textarea "Practice Manager Jenn will be making contact with Anthony by the end of Monday …"
click at [608, 322] on select "Choose... Phone Visit Other" at bounding box center [670, 322] width 415 height 33
select select "1"
click at [463, 306] on select "Choose... Phone Visit Other" at bounding box center [670, 322] width 415 height 33
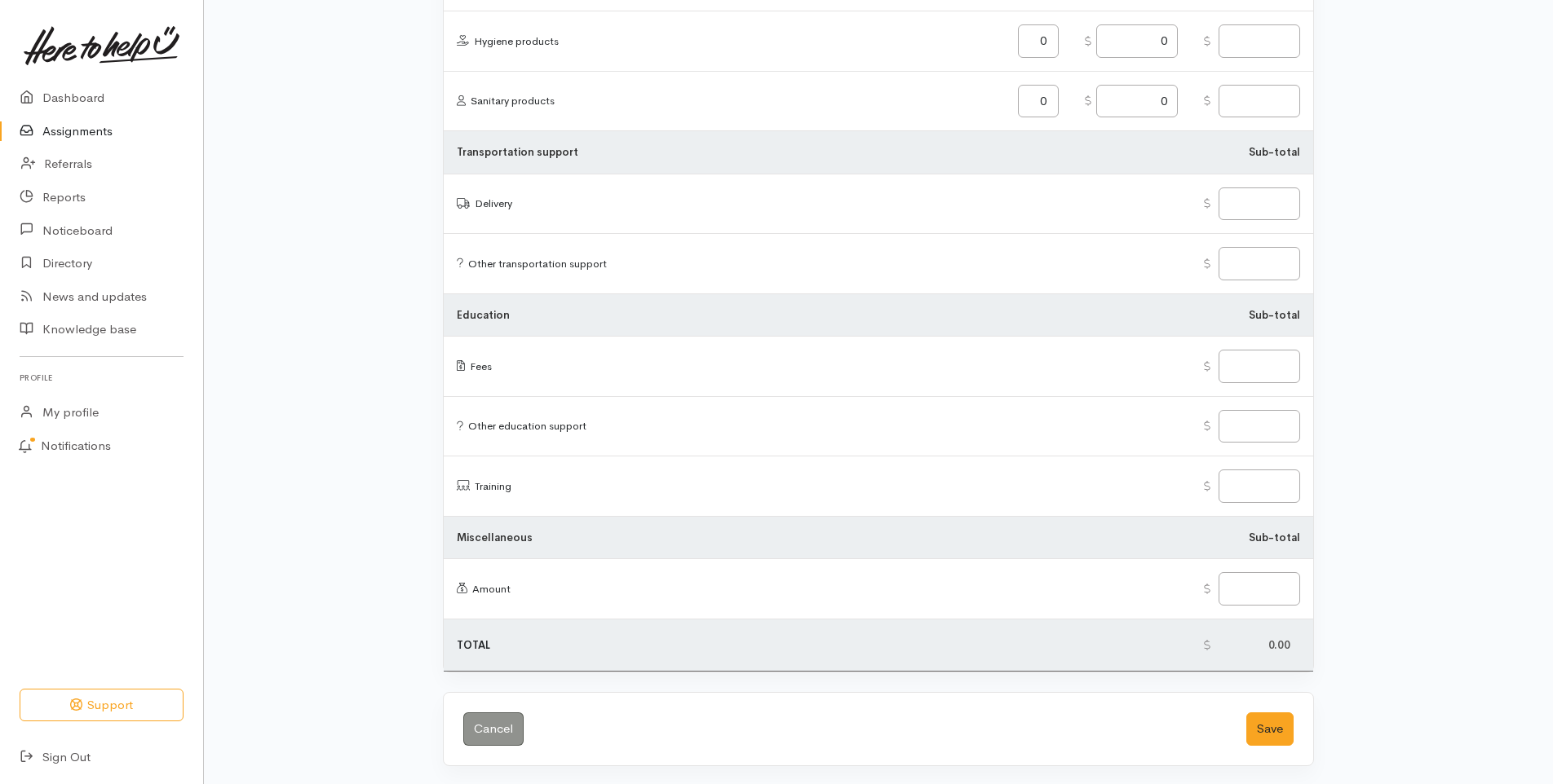
scroll to position [1841, 0]
click at [1285, 725] on button "Save" at bounding box center [1269, 727] width 47 height 33
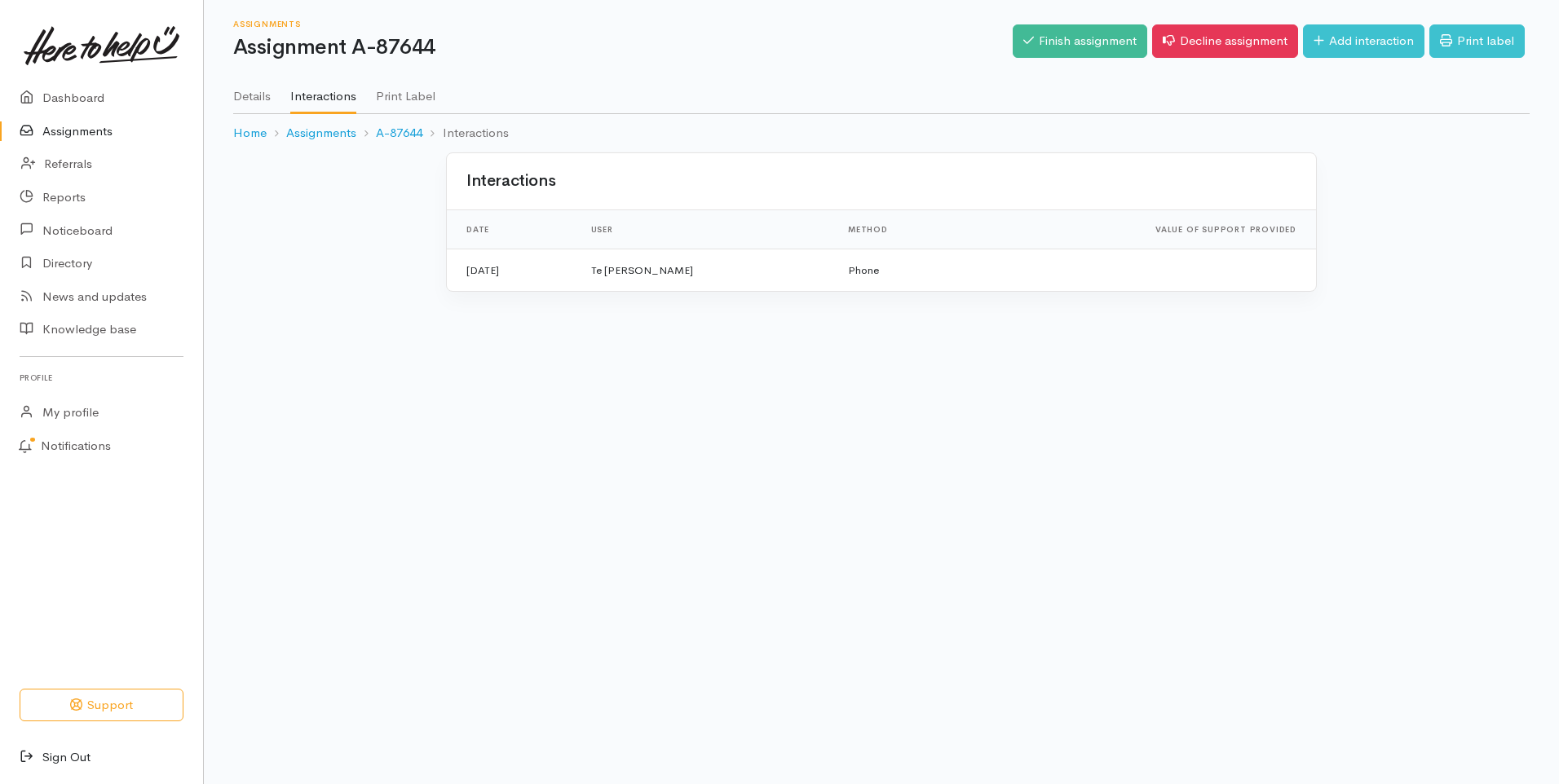
click at [67, 753] on link "Sign Out" at bounding box center [101, 758] width 203 height 33
